Goal: Submit feedback/report problem: Submit feedback/report problem

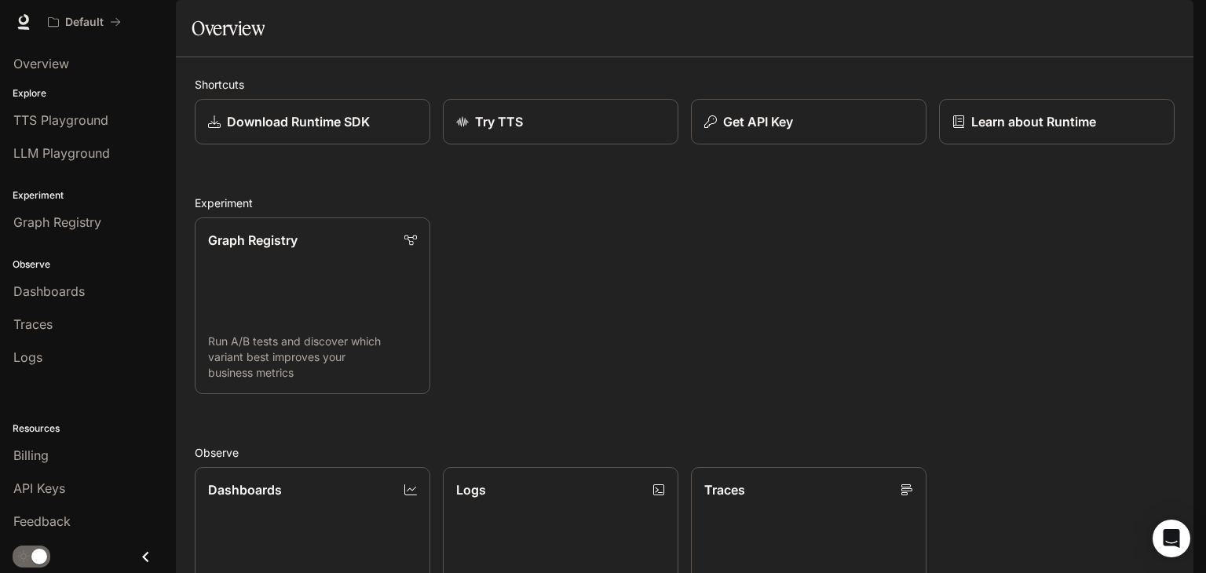
click at [1178, 17] on img "button" at bounding box center [1172, 22] width 22 height 22
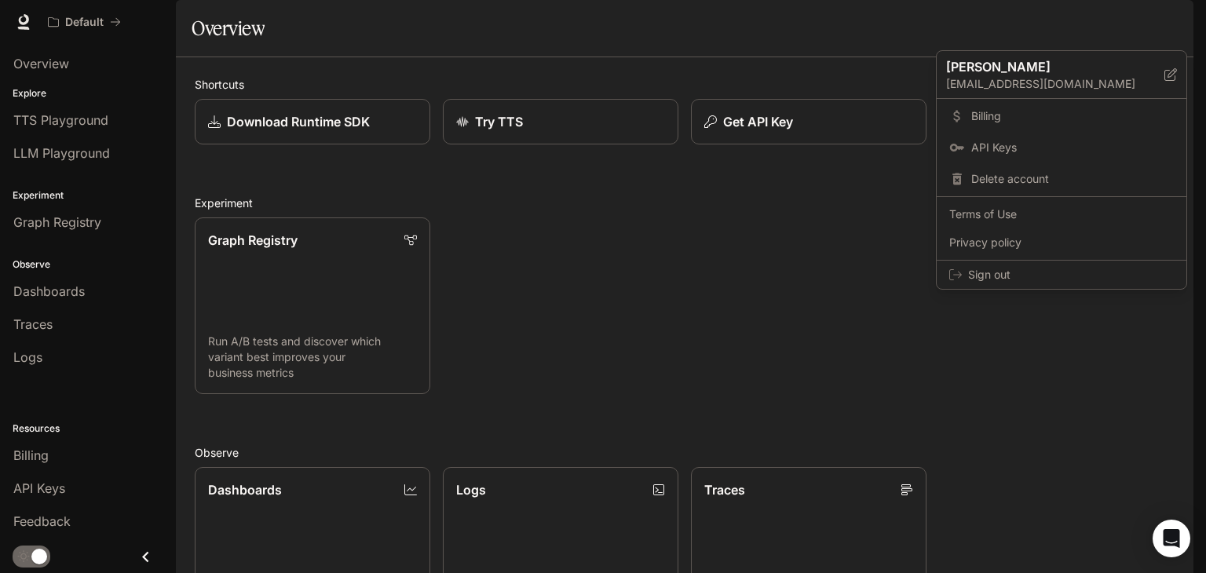
click at [1110, 24] on div at bounding box center [603, 286] width 1206 height 573
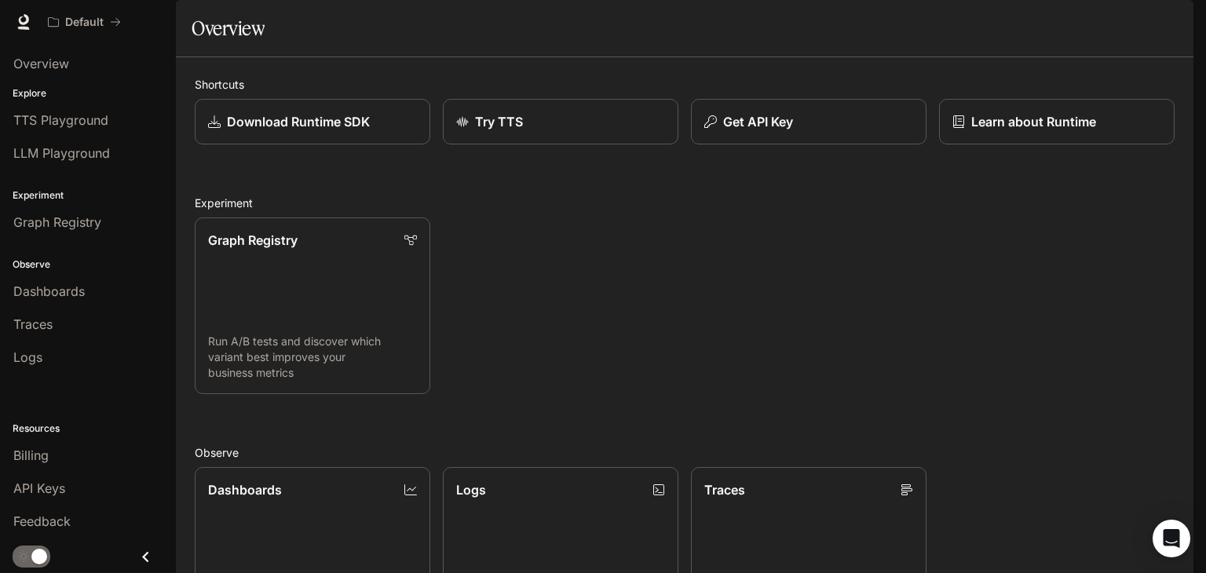
click at [1103, 16] on span "Documentation" at bounding box center [1099, 23] width 78 height 20
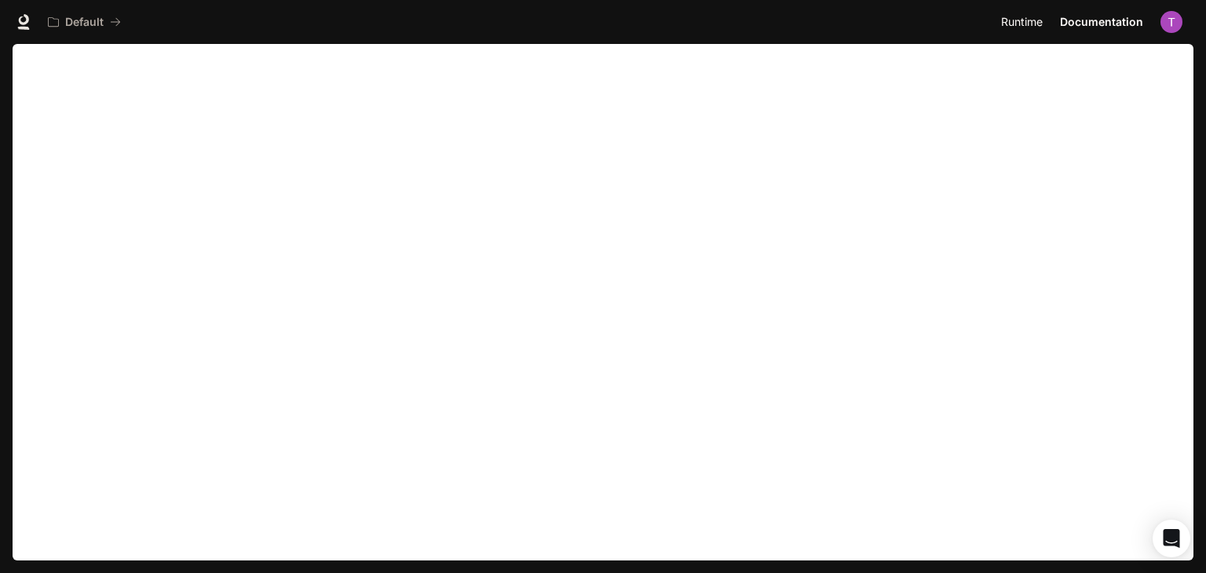
click at [1030, 32] on link "Runtime Runtime" at bounding box center [1023, 21] width 57 height 31
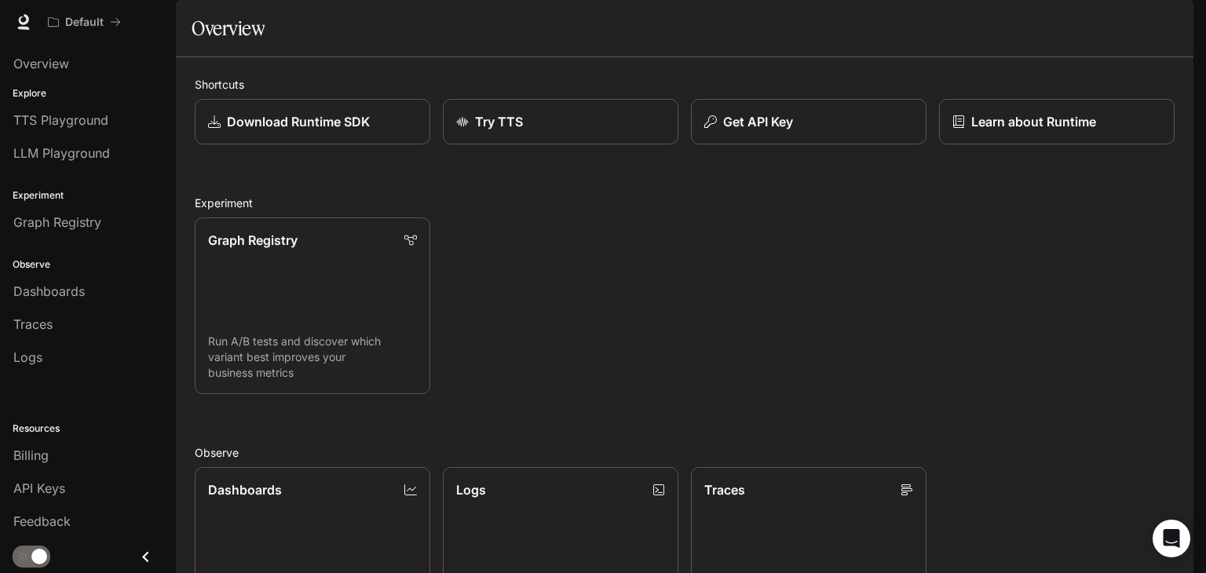
scroll to position [389, 0]
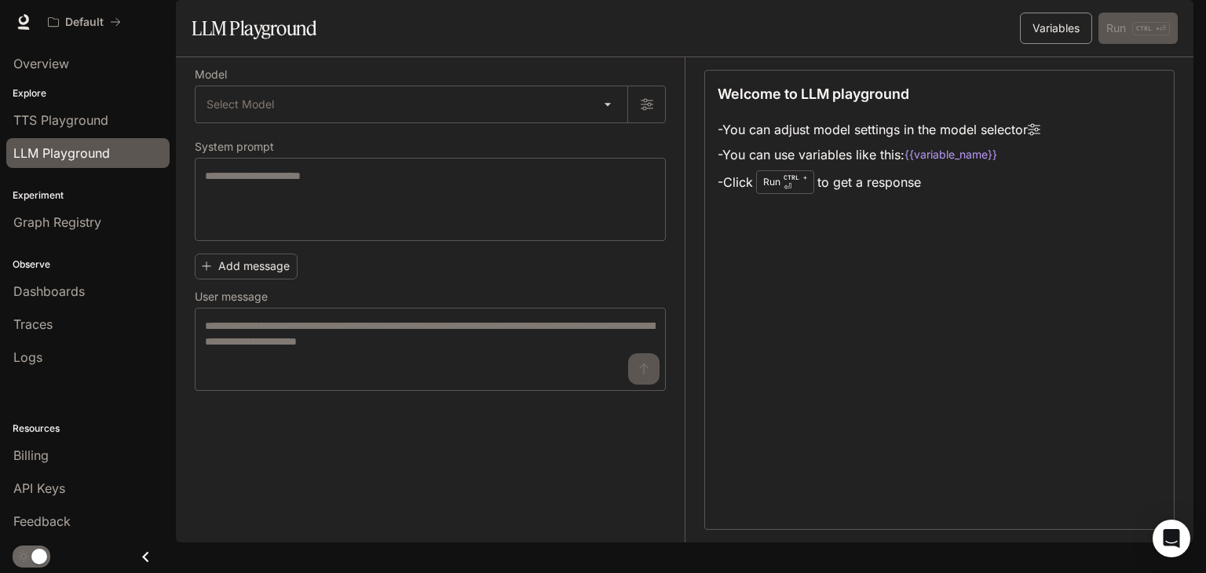
click at [1028, 44] on button "Variables" at bounding box center [1056, 28] width 72 height 31
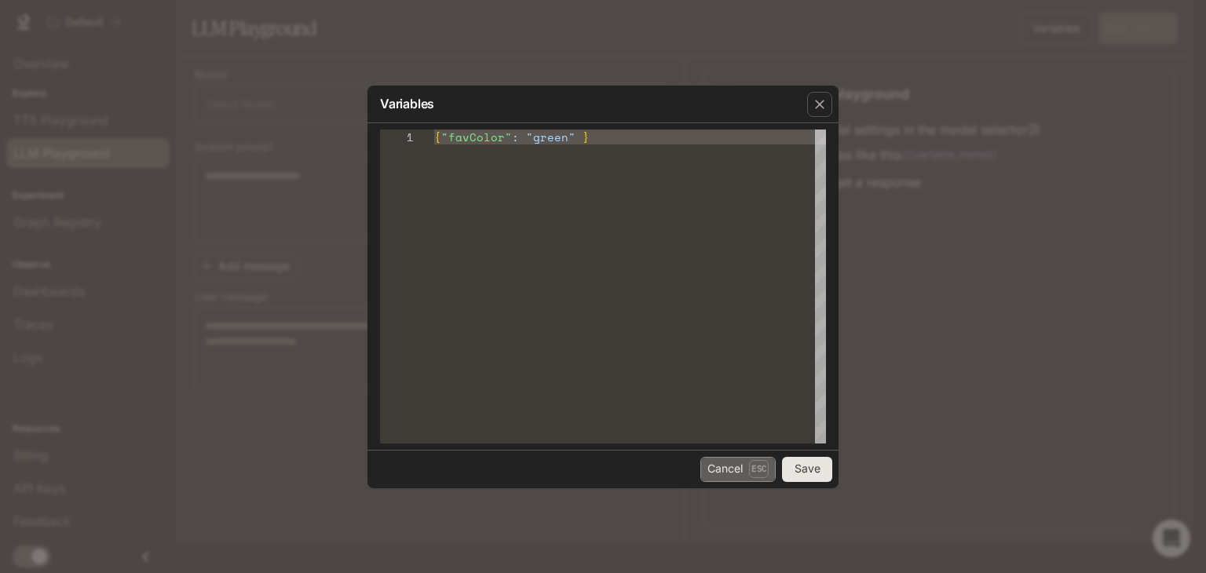
click at [751, 467] on p "Esc" at bounding box center [759, 468] width 20 height 17
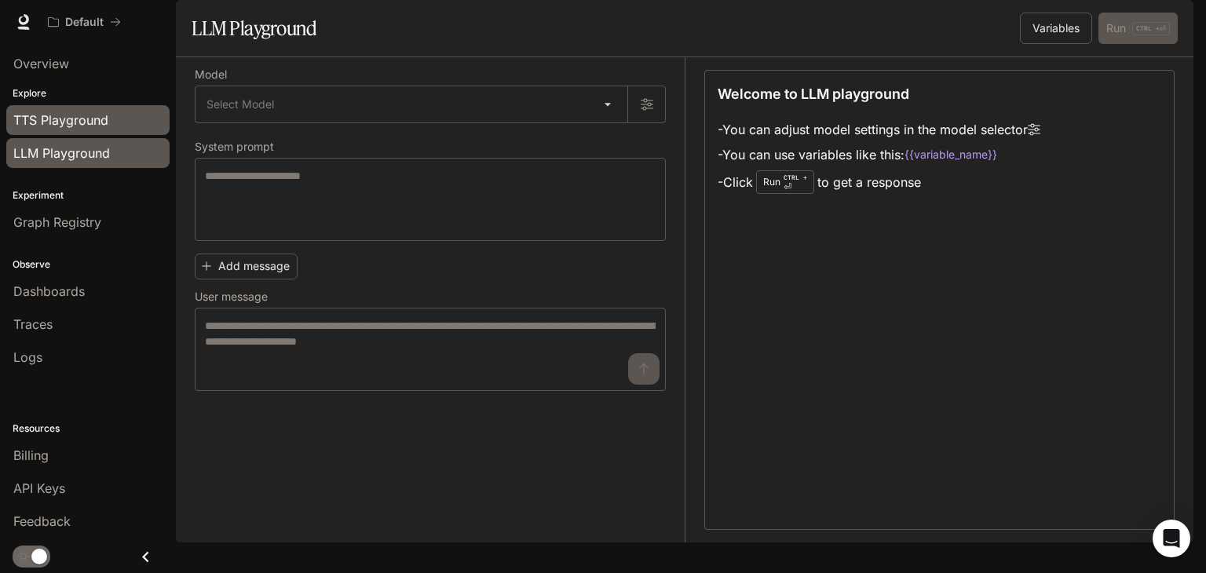
click at [25, 121] on span "TTS Playground" at bounding box center [60, 120] width 95 height 19
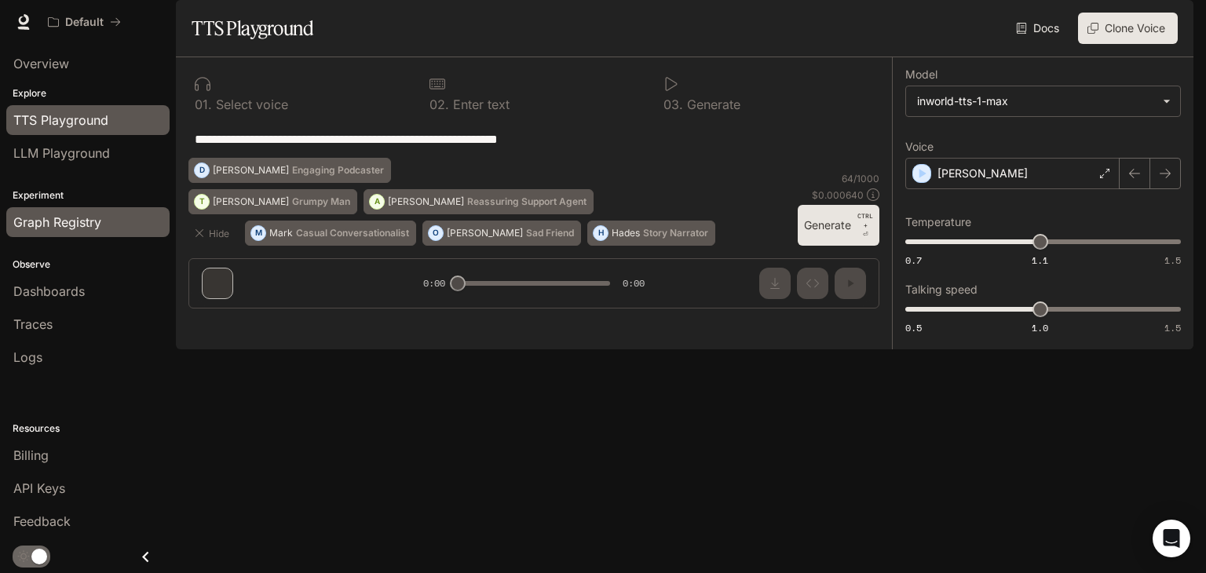
click at [79, 227] on span "Graph Registry" at bounding box center [57, 222] width 88 height 19
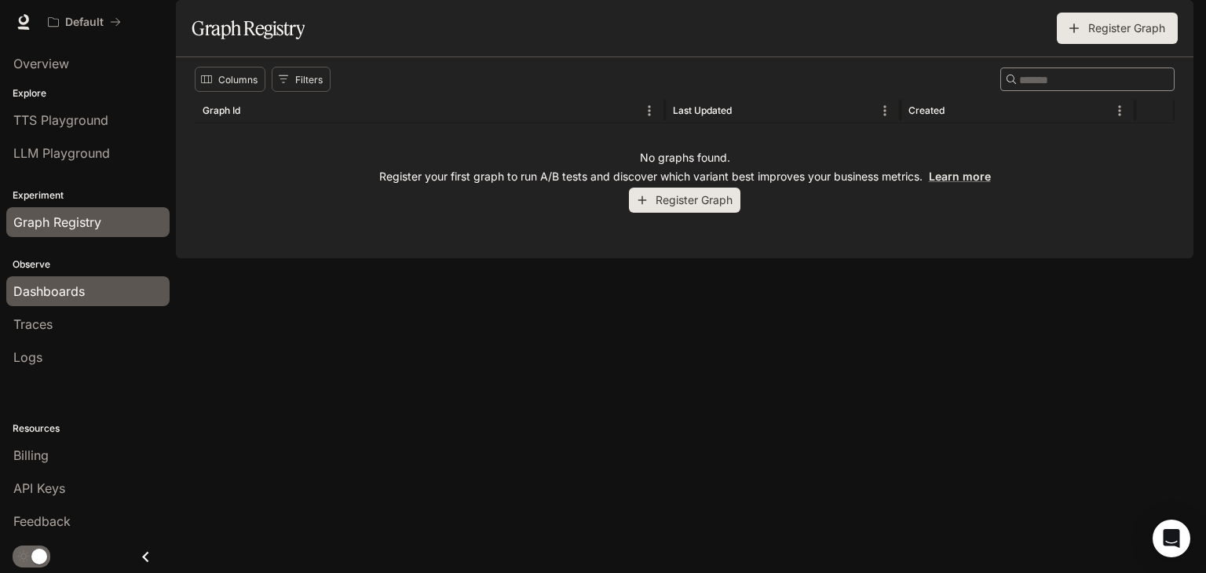
click at [110, 291] on div "Dashboards" at bounding box center [87, 291] width 149 height 19
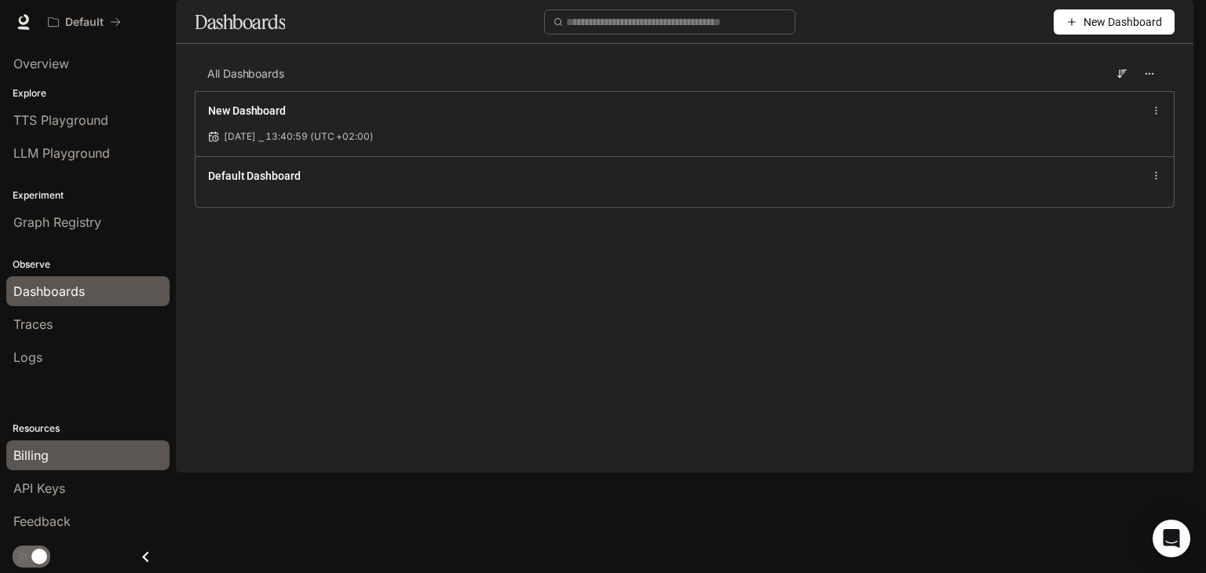
click at [45, 452] on span "Billing" at bounding box center [30, 455] width 35 height 19
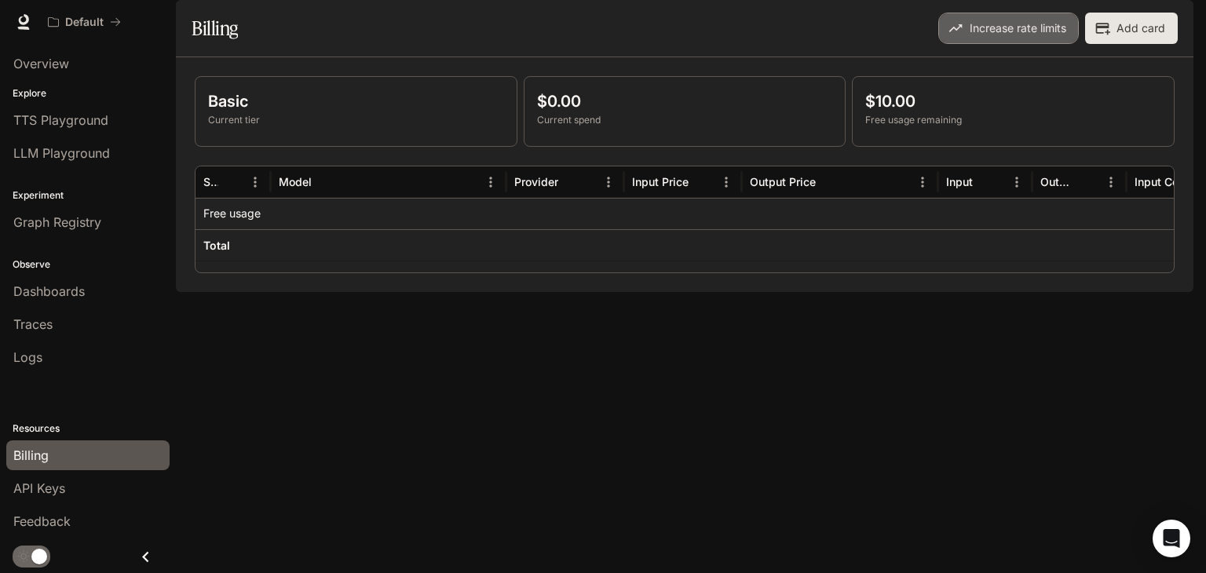
click at [990, 44] on button "Increase rate limits" at bounding box center [1008, 28] width 141 height 31
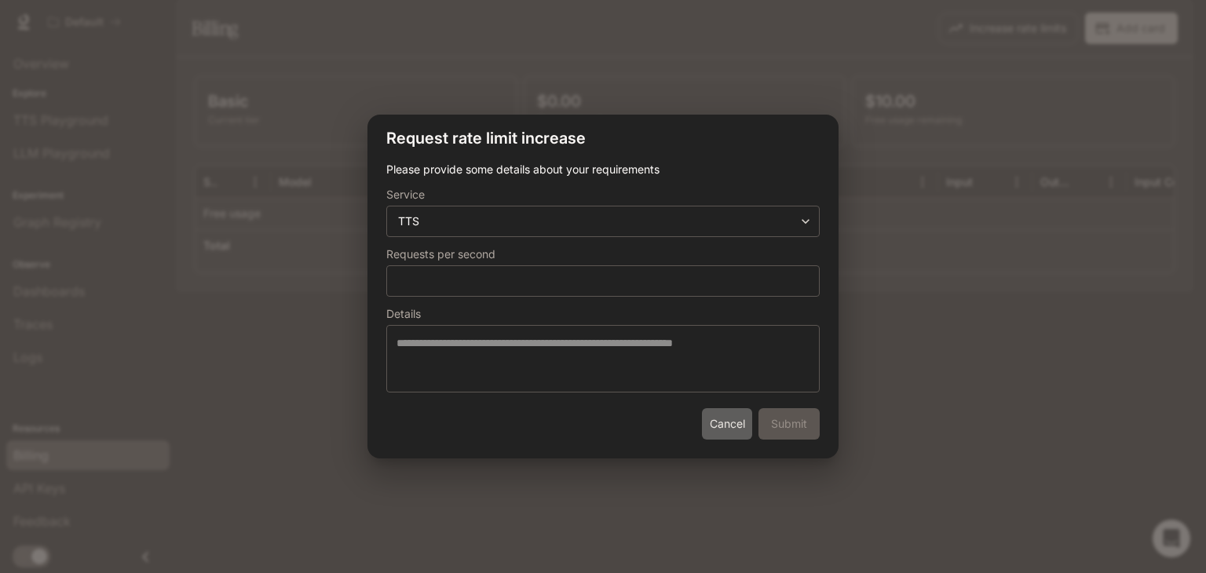
click at [719, 428] on button "Cancel" at bounding box center [727, 423] width 50 height 31
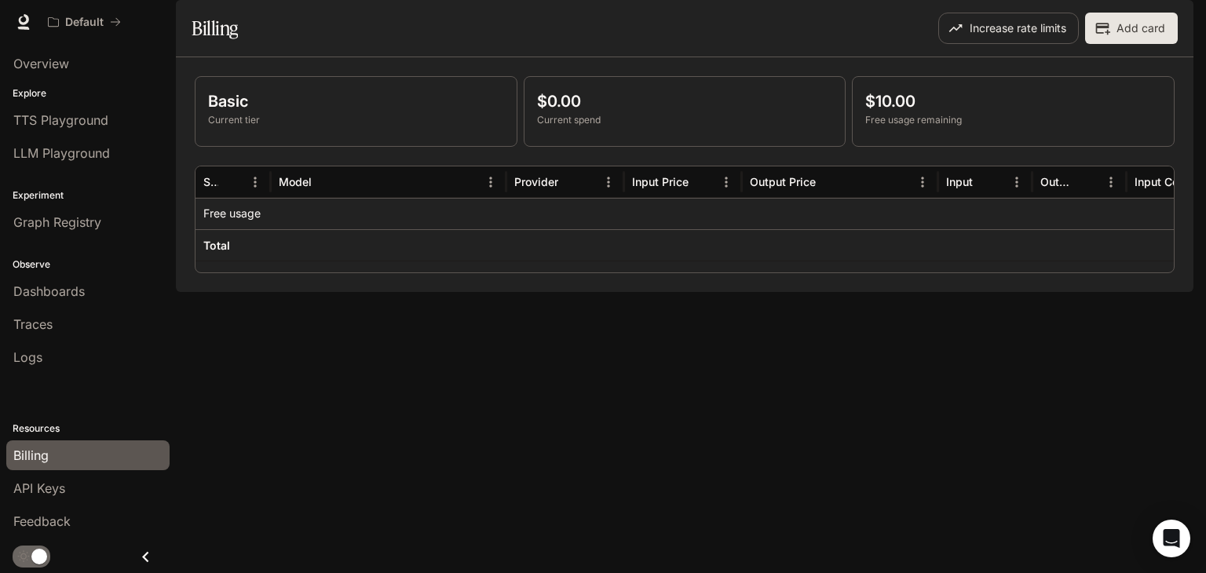
scroll to position [0, 204]
click at [86, 50] on link "Overview" at bounding box center [87, 64] width 163 height 30
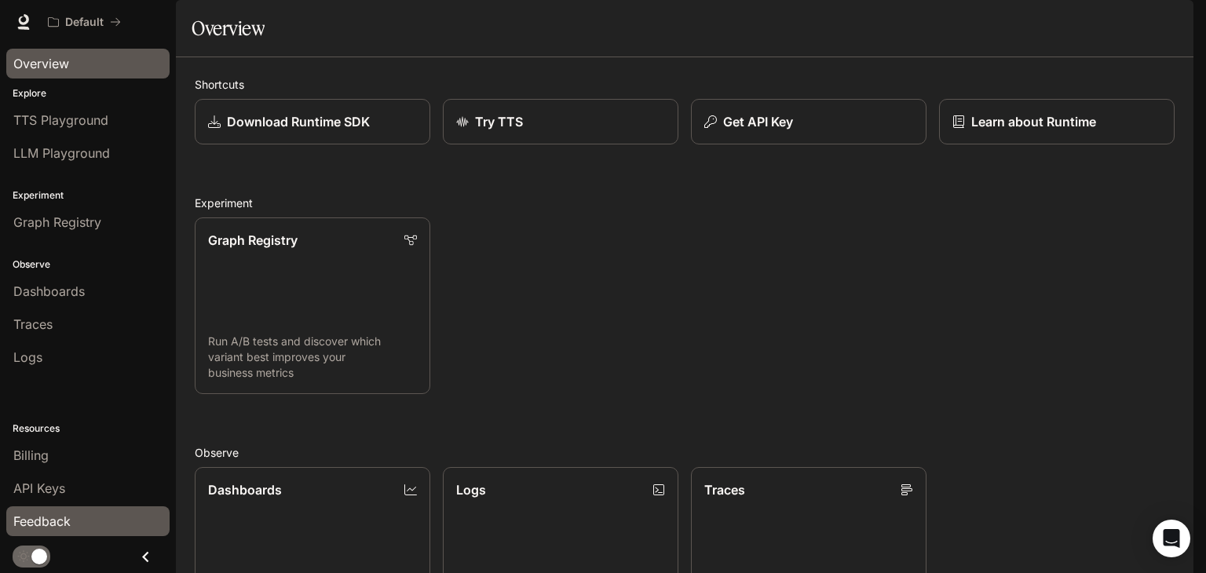
click at [73, 514] on div "Feedback" at bounding box center [87, 521] width 149 height 19
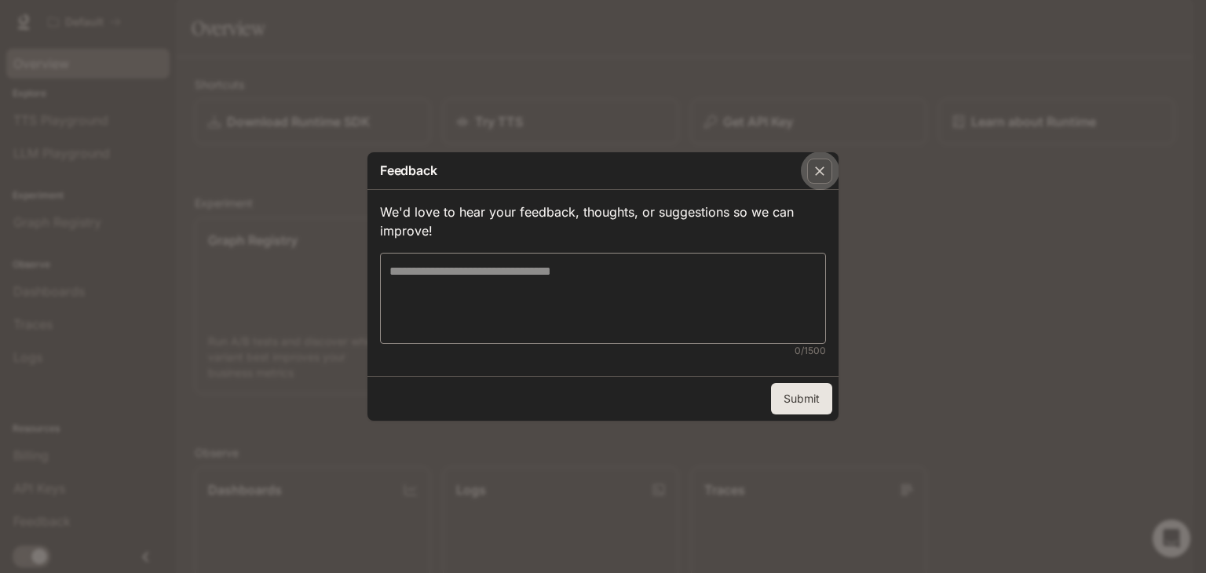
click at [825, 173] on icon "button" at bounding box center [820, 171] width 16 height 16
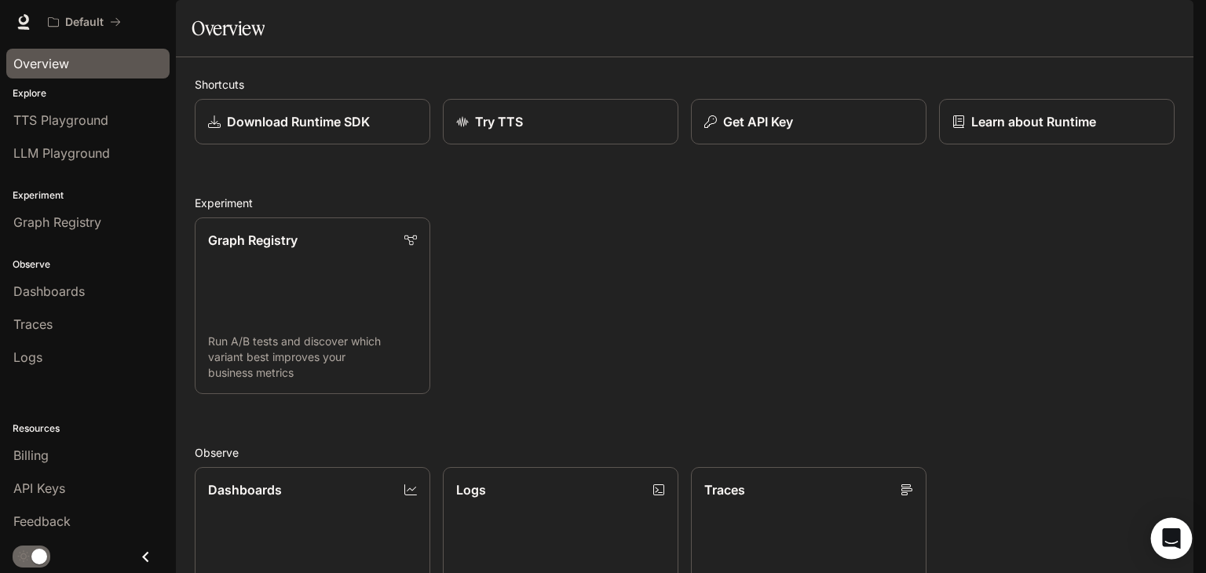
click at [1164, 536] on icon "Open Intercom Messenger" at bounding box center [1171, 538] width 18 height 20
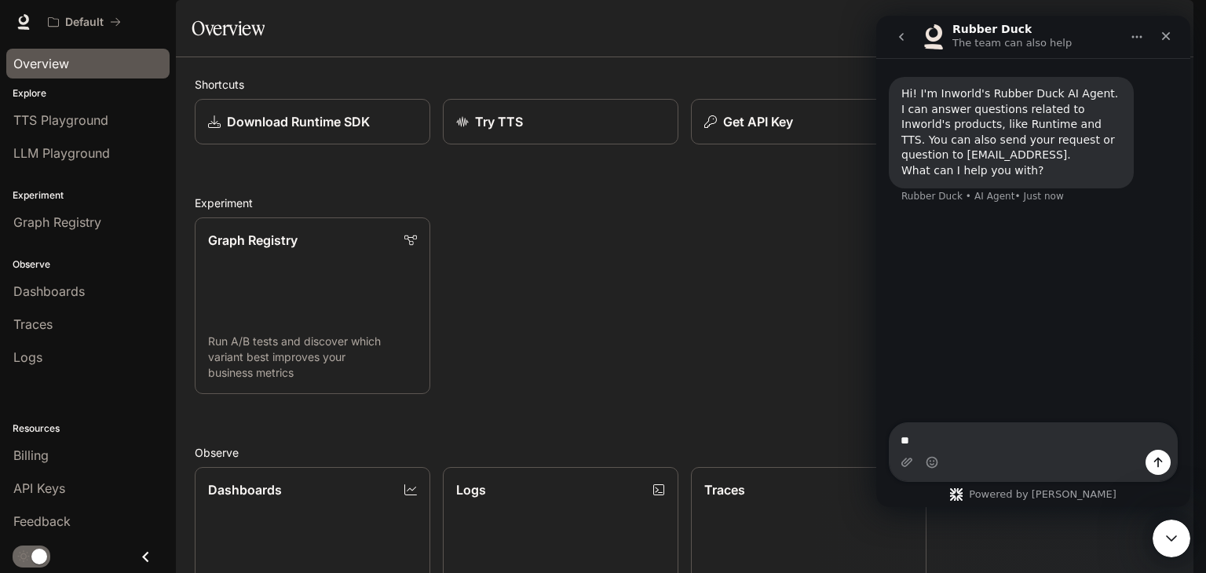
type textarea "*"
type textarea "**********"
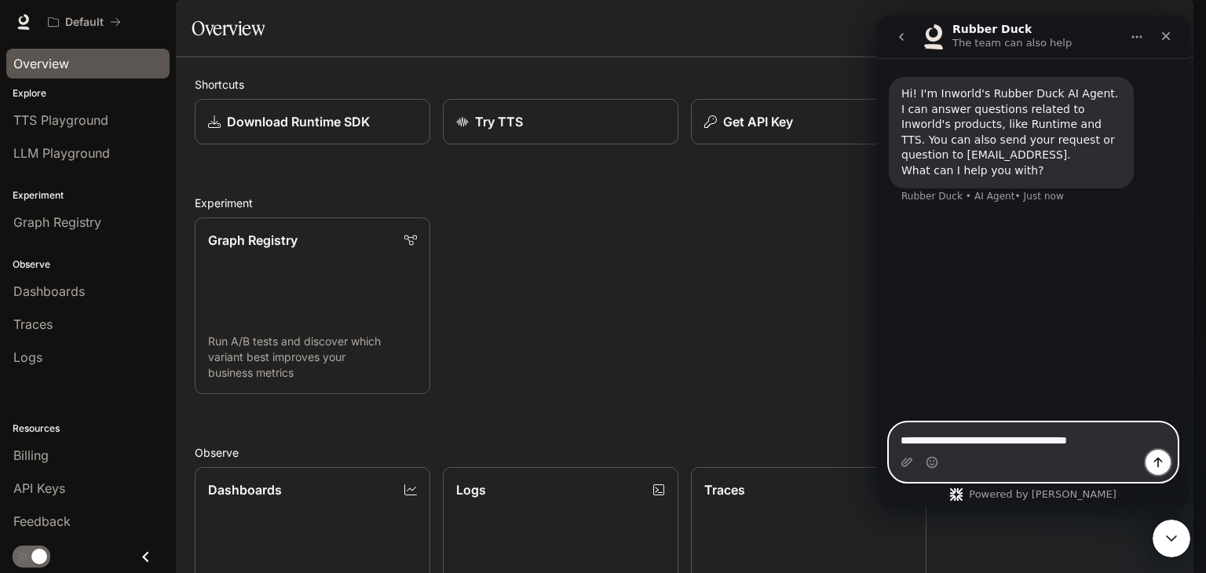
click at [1160, 456] on icon "Send a message…" at bounding box center [1158, 462] width 13 height 13
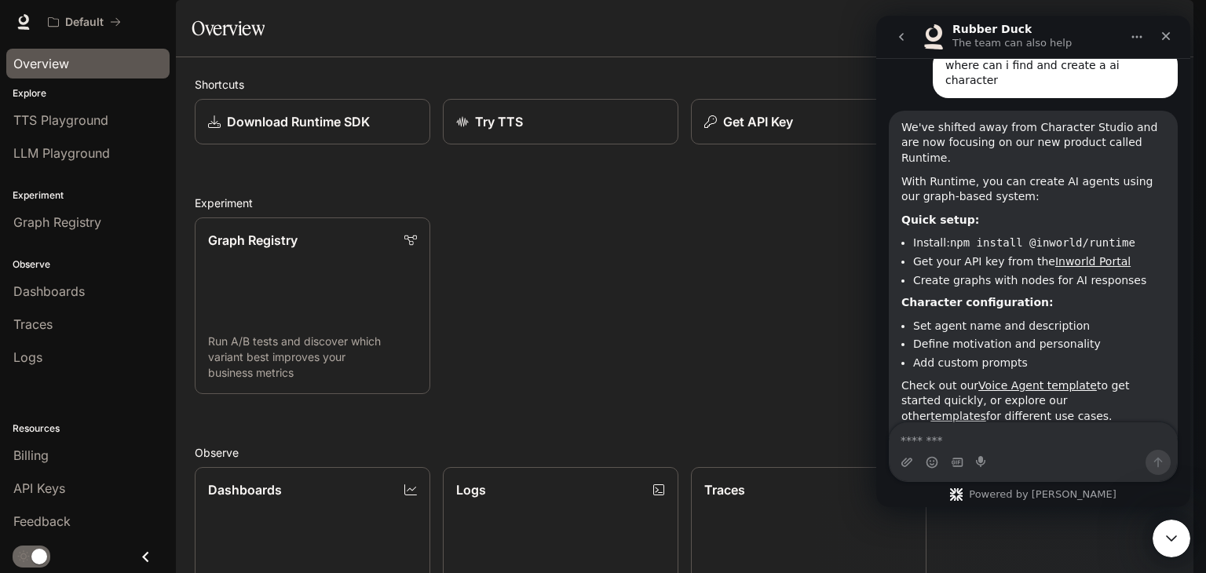
scroll to position [179, 0]
